Goal: Task Accomplishment & Management: Manage account settings

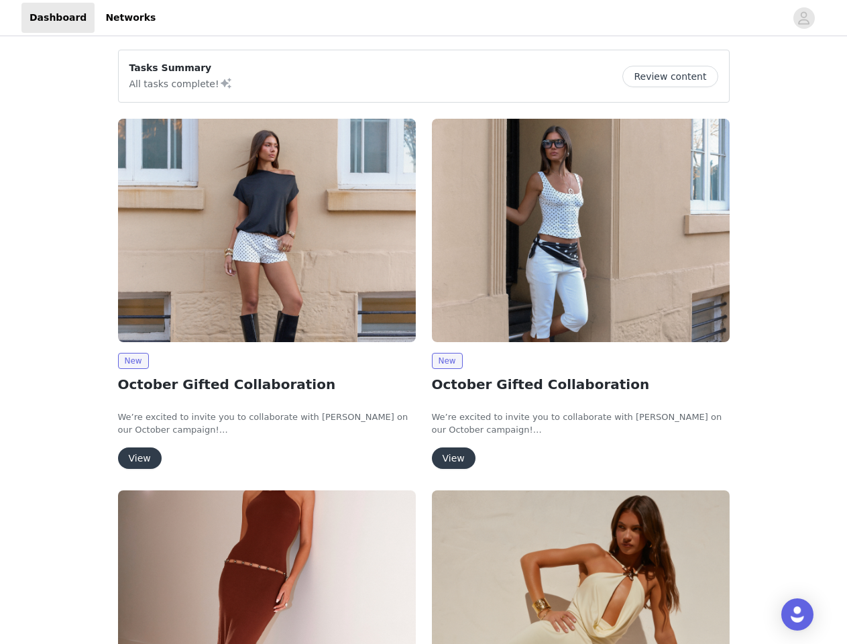
click at [424, 322] on div "New October Gifted Collaboration We’re excited to invite you to collaborate wit…" at bounding box center [581, 297] width 314 height 372
click at [423, 18] on div at bounding box center [475, 18] width 622 height 30
click at [804, 18] on icon "avatar" at bounding box center [804, 17] width 13 height 21
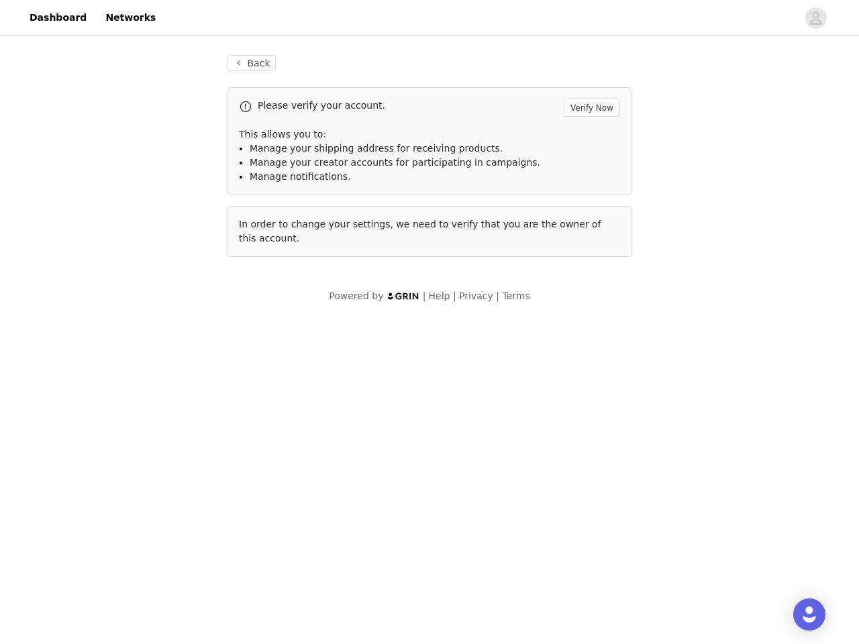
click at [267, 230] on span "In order to change your settings, we need to verify that you are the owner of t…" at bounding box center [420, 231] width 362 height 25
click at [133, 361] on body "Dashboard Networks Back Please verify your account. Verify Now This allows you …" at bounding box center [429, 322] width 859 height 644
click at [139, 458] on body "Dashboard Networks Back Please verify your account. Verify Now This allows you …" at bounding box center [429, 322] width 859 height 644
